Goal: Navigation & Orientation: Find specific page/section

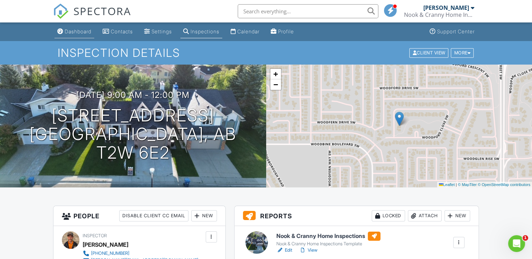
click at [80, 30] on div "Dashboard" at bounding box center [78, 31] width 27 height 6
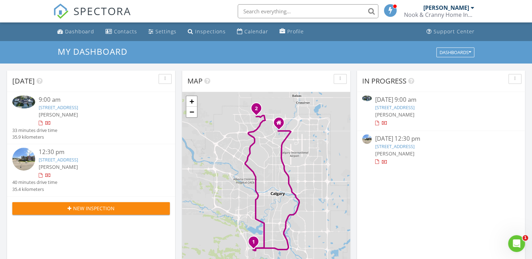
click at [58, 160] on link "898 Evanston Dr NW, Calgary, AB T3P 0B1" at bounding box center [58, 160] width 39 height 6
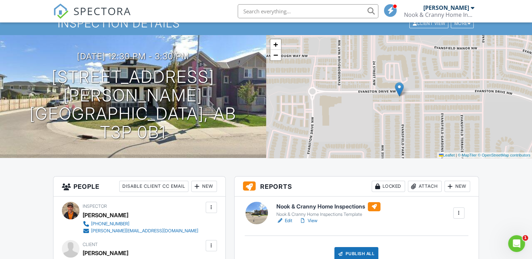
scroll to position [70, 0]
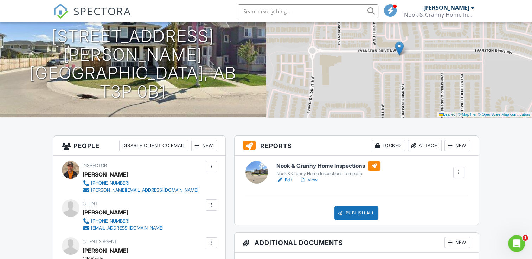
click at [295, 168] on h6 "Nook & Cranny Home Inspections" at bounding box center [328, 166] width 104 height 9
